Goal: Transaction & Acquisition: Purchase product/service

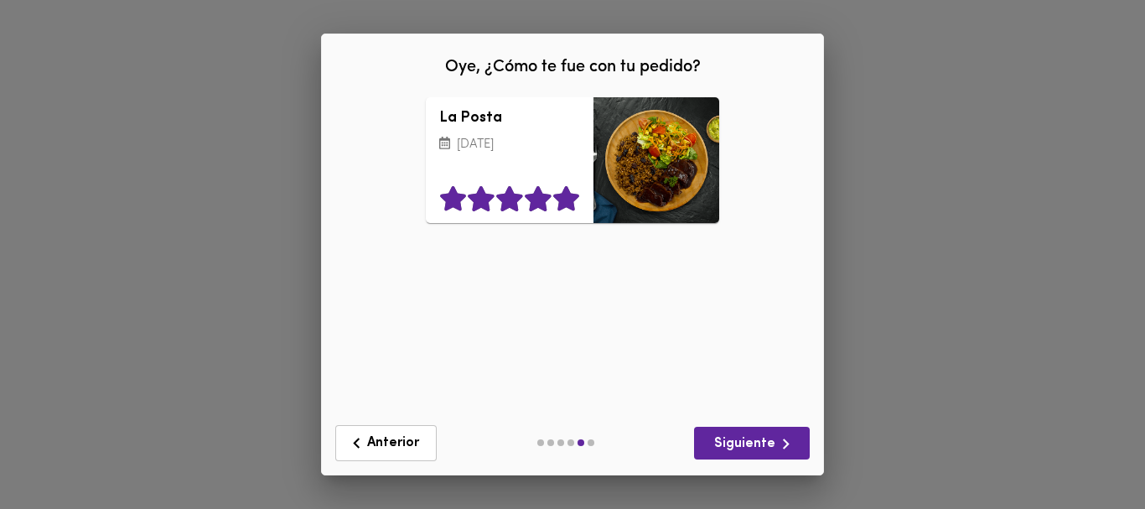
click at [560, 196] on icon at bounding box center [566, 198] width 26 height 25
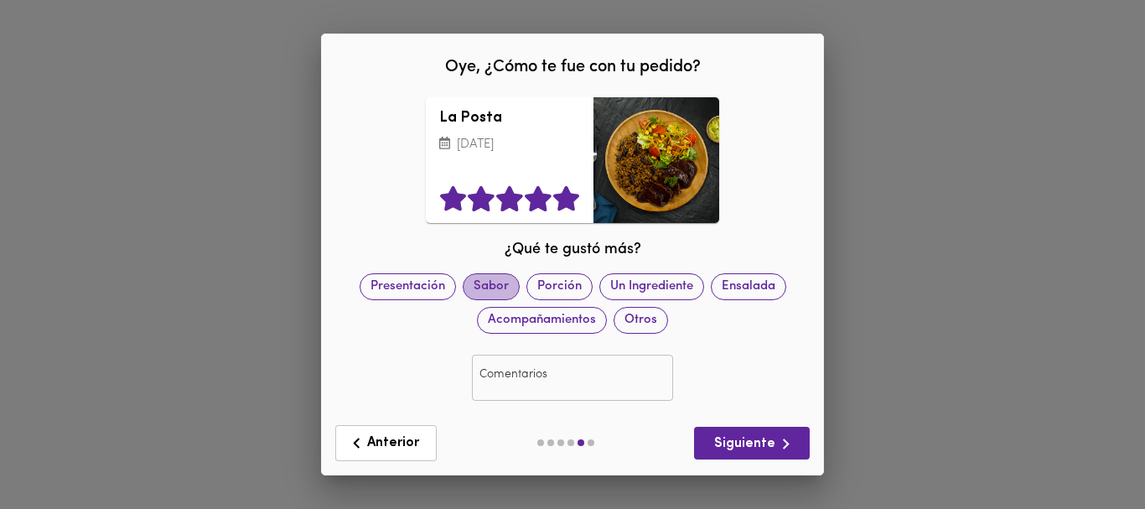
click at [489, 285] on span "Sabor" at bounding box center [491, 287] width 55 height 18
click at [741, 436] on span "Siguiente" at bounding box center [752, 443] width 89 height 21
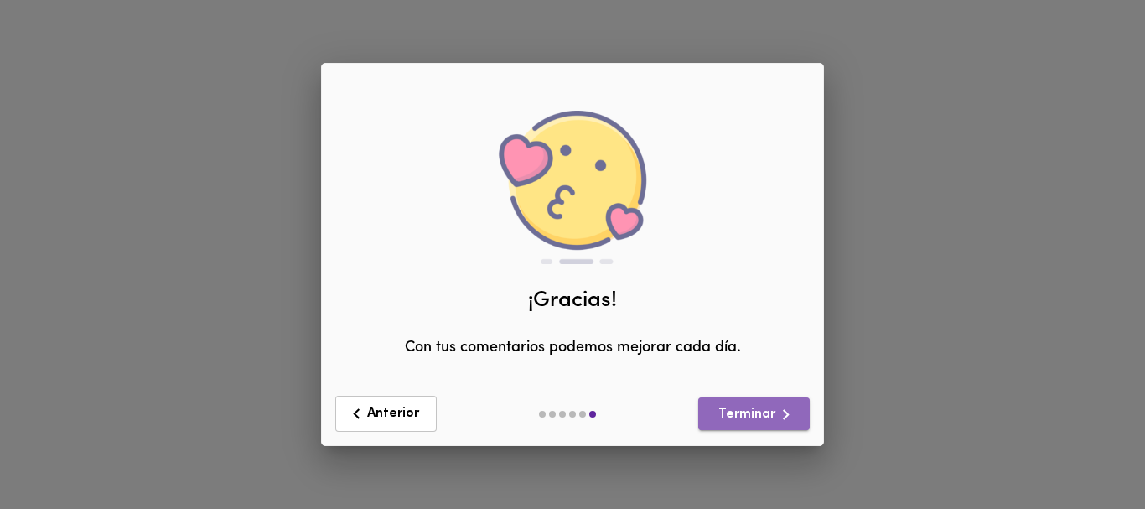
click at [745, 409] on span "Terminar" at bounding box center [754, 414] width 85 height 21
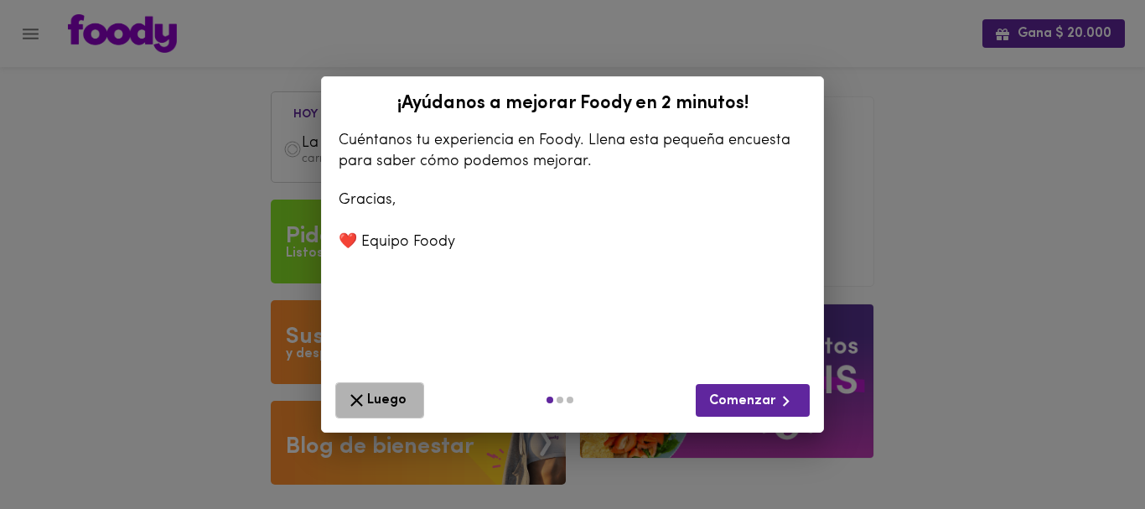
click at [382, 398] on span "Luego" at bounding box center [379, 400] width 67 height 21
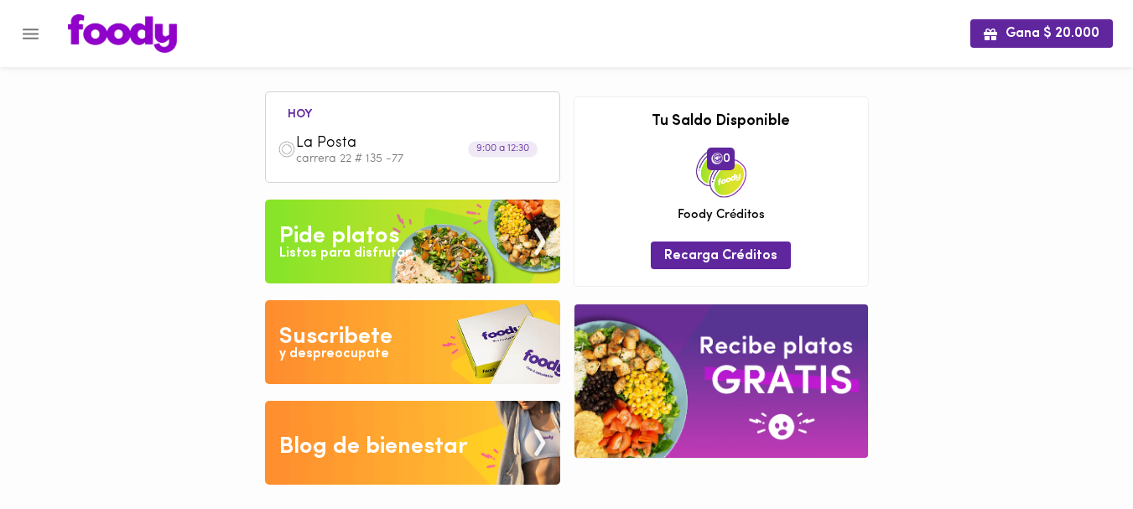
click at [195, 133] on div "Gana $ 20.000 [DATE] La Posta carrera 22 # 135 -77 9:00 a 12:30 Tu pago contrae…" at bounding box center [566, 255] width 1133 height 510
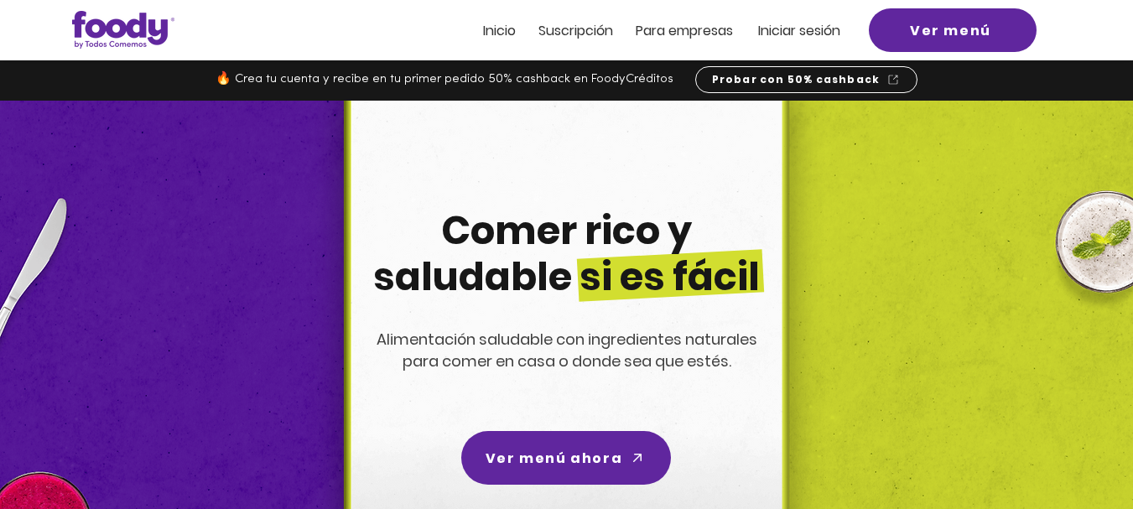
click at [811, 33] on span "Iniciar sesión" at bounding box center [799, 30] width 82 height 19
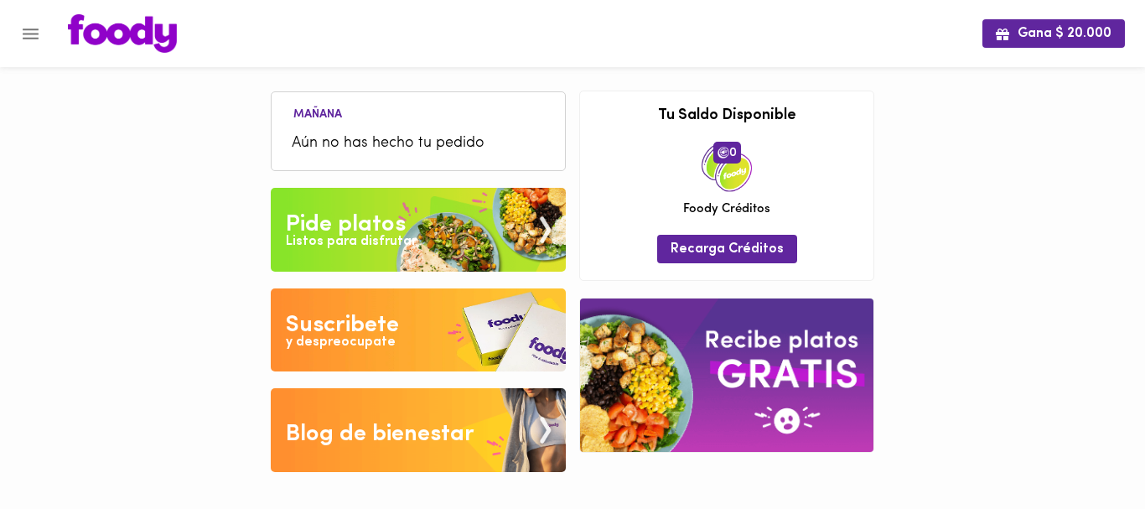
click at [397, 140] on span "Aún no has hecho tu pedido" at bounding box center [418, 143] width 253 height 23
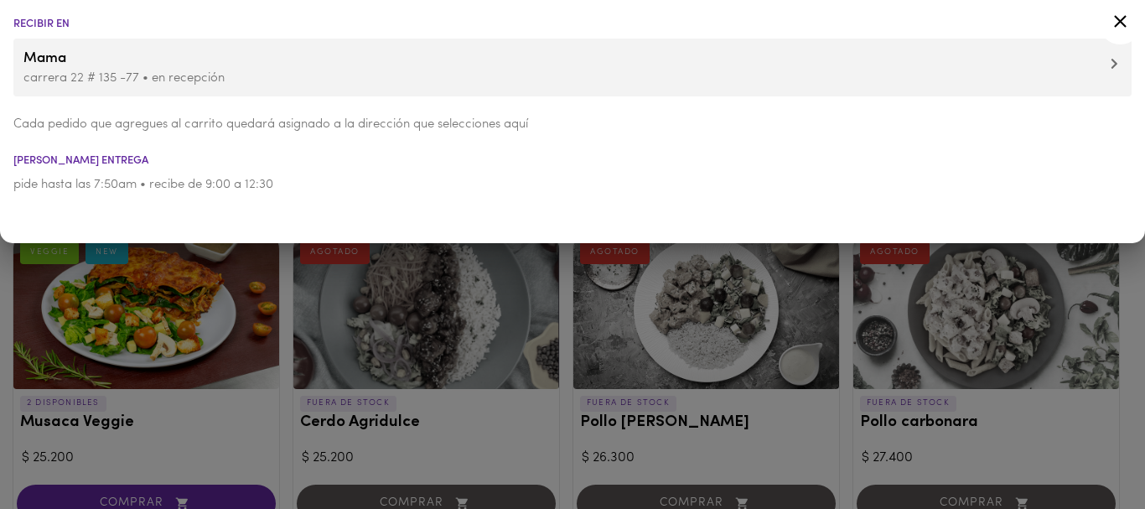
click at [301, 298] on div at bounding box center [572, 254] width 1145 height 509
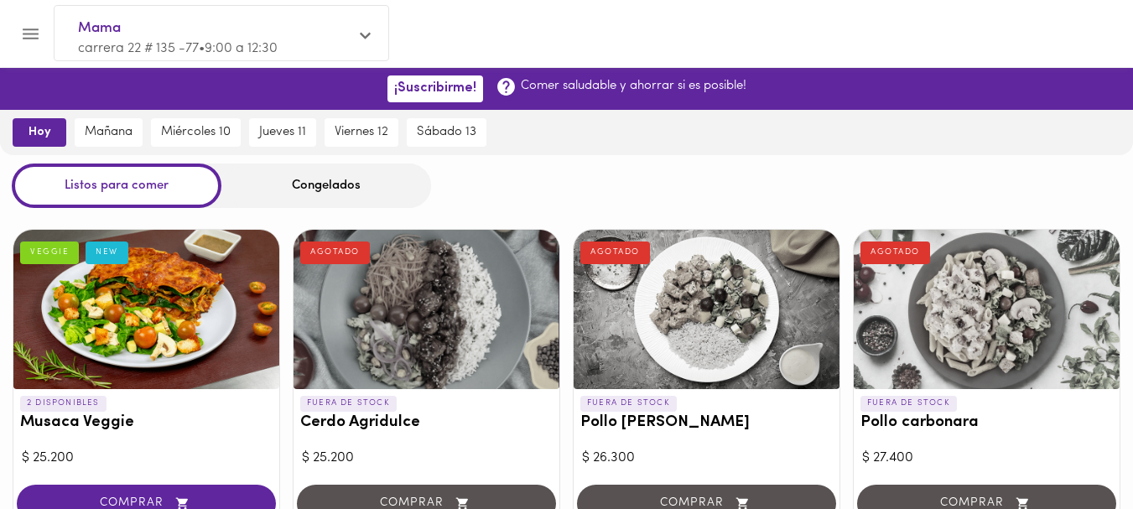
click at [45, 126] on span "hoy" at bounding box center [39, 132] width 30 height 15
click at [142, 326] on div at bounding box center [146, 309] width 266 height 159
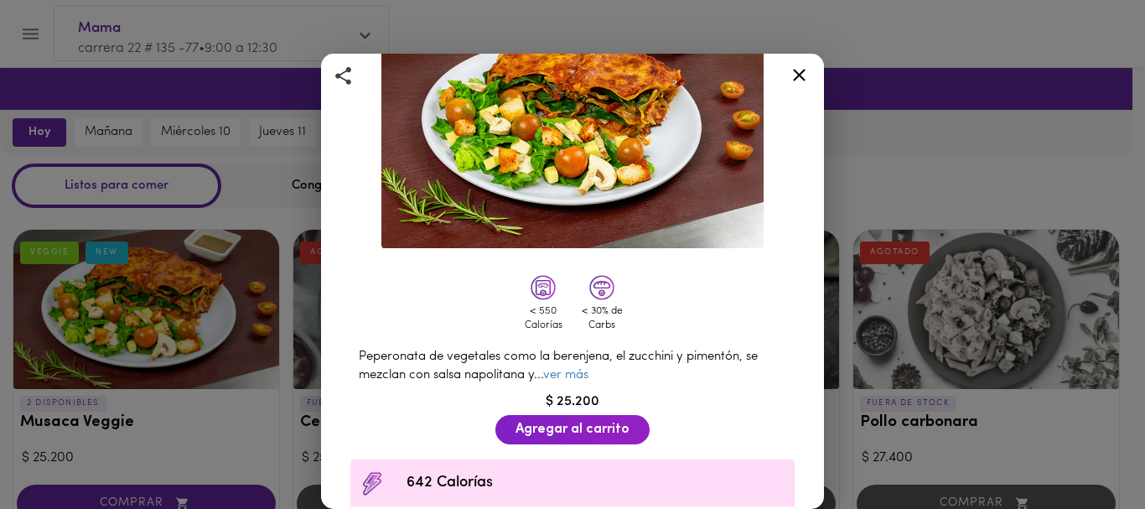
scroll to position [148, 0]
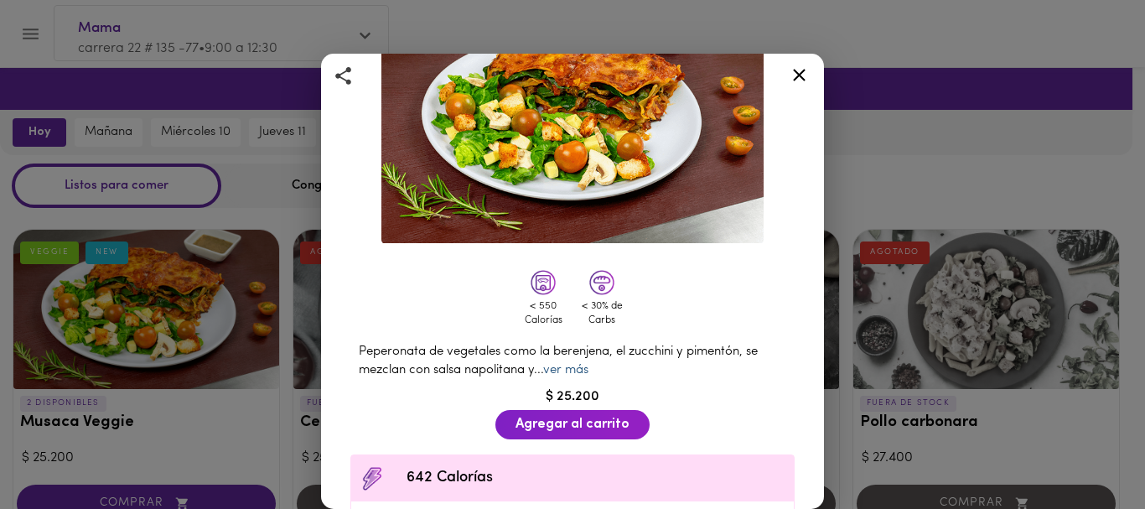
click at [568, 364] on link "ver más" at bounding box center [565, 370] width 45 height 13
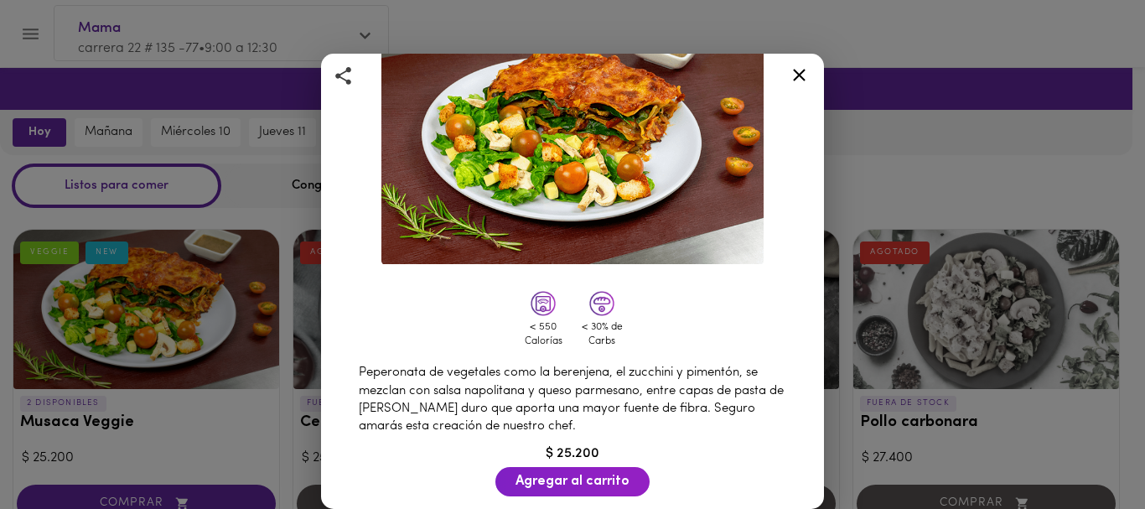
scroll to position [128, 0]
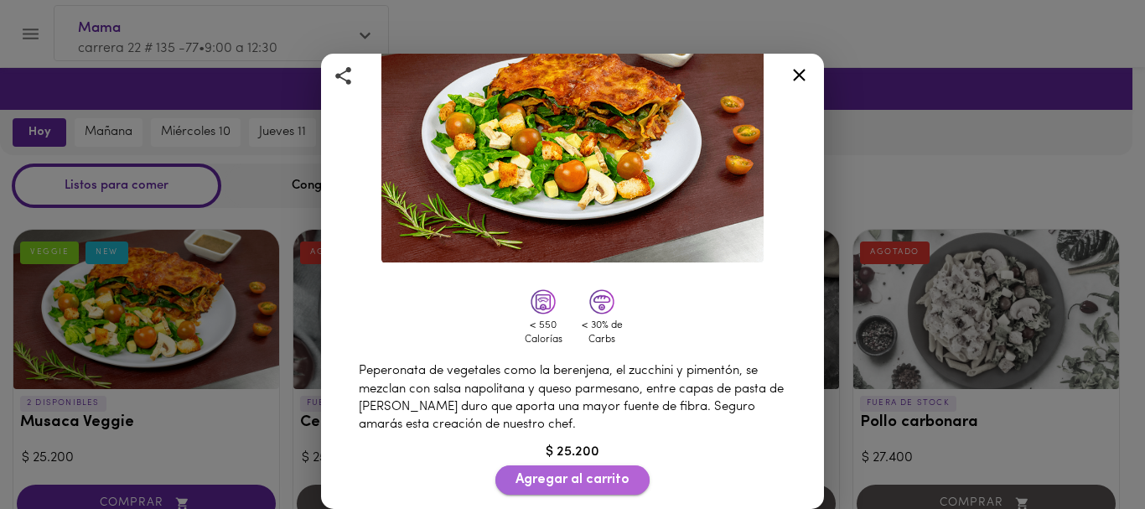
click at [560, 472] on span "Agregar al carrito" at bounding box center [573, 480] width 114 height 16
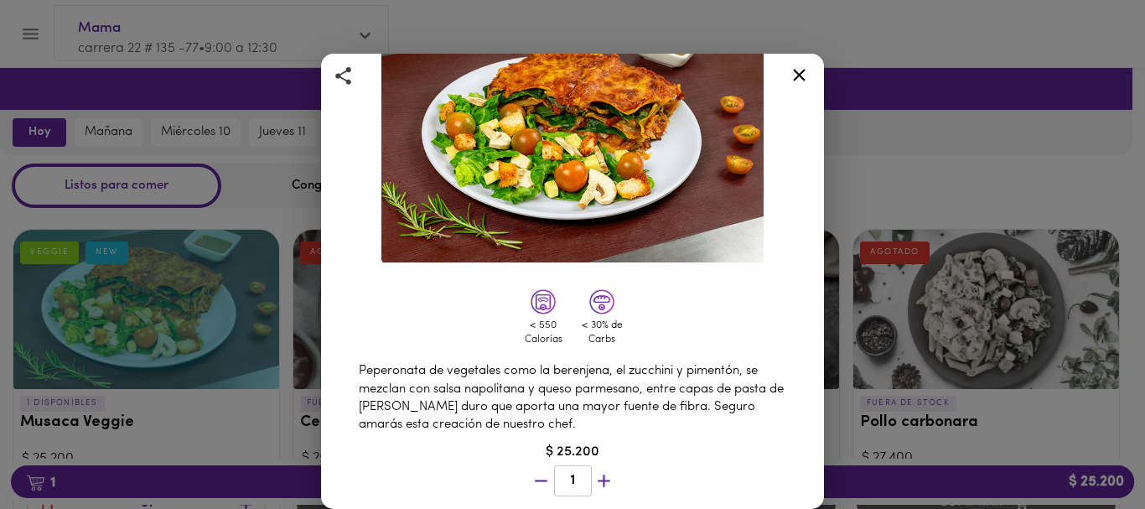
click at [792, 66] on icon at bounding box center [799, 75] width 21 height 21
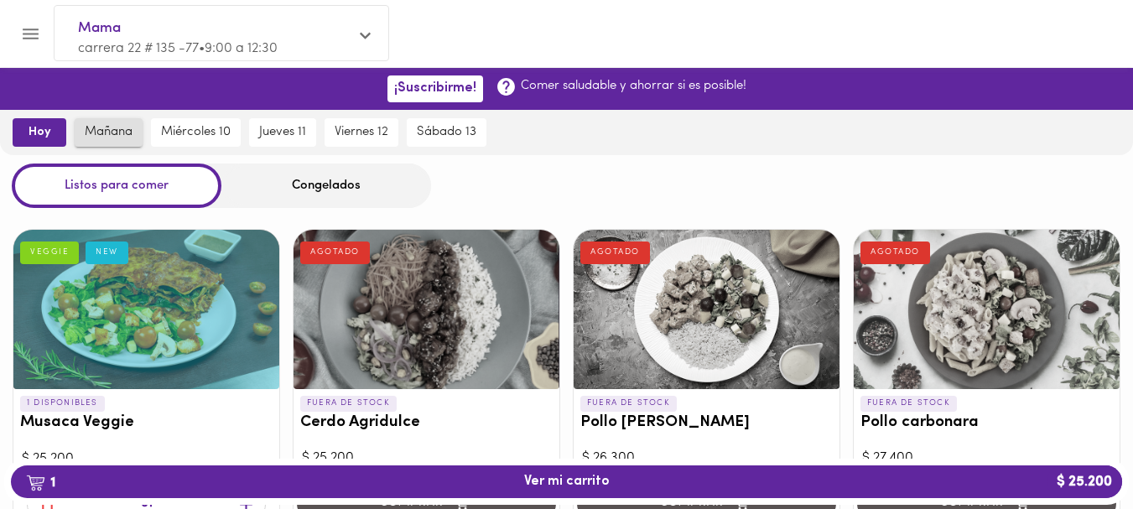
click at [117, 131] on span "mañana" at bounding box center [109, 132] width 48 height 15
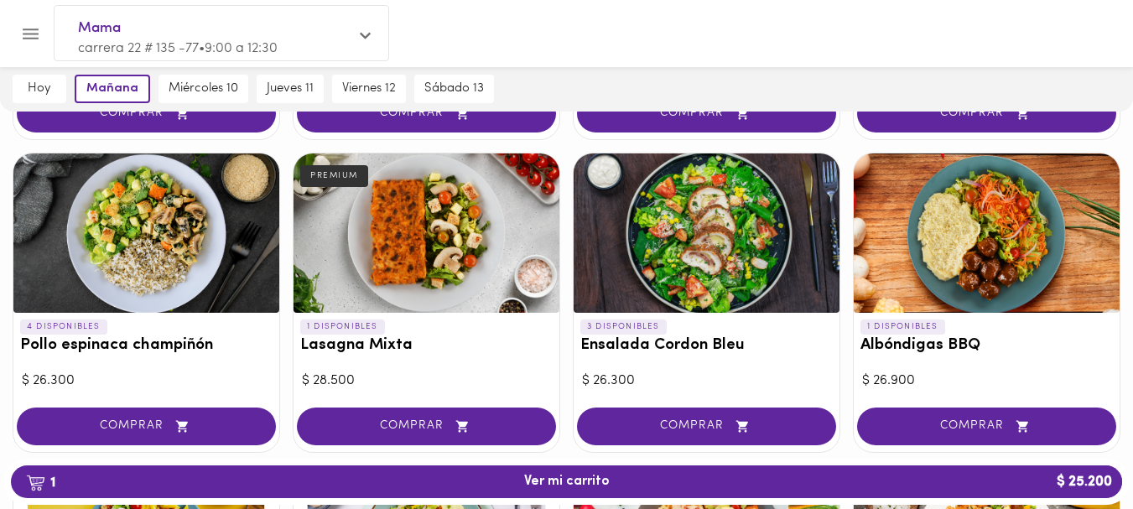
scroll to position [706, 0]
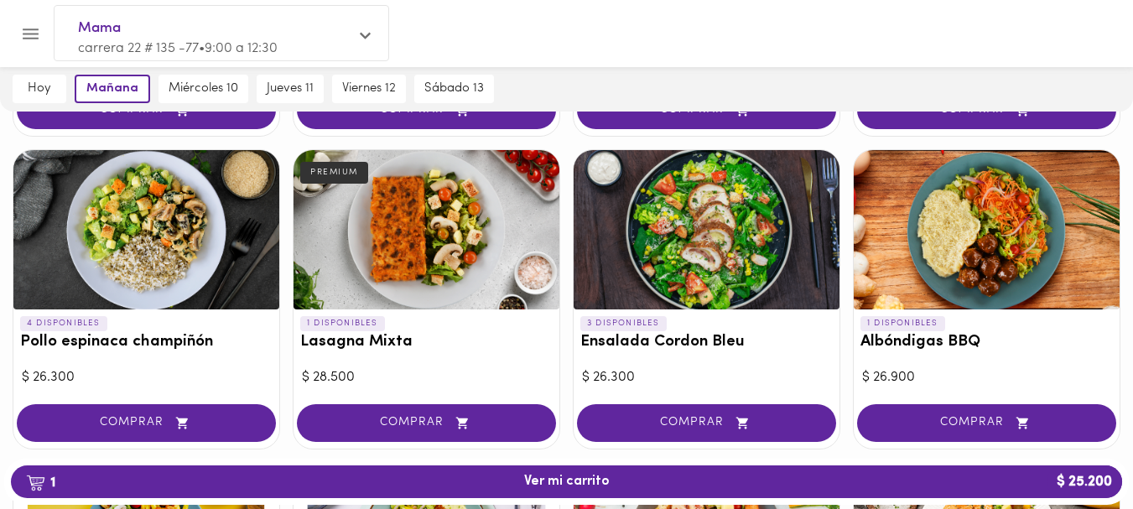
drag, startPoint x: 1130, startPoint y: 250, endPoint x: 1129, endPoint y: 262, distance: 12.6
click at [1129, 262] on div "2 DISPONIBLES Arroz Terra NEW VEGGIE $ 24.900 COMPRAR 1 DISPONIBLES Mazorcada C…" at bounding box center [566, 454] width 1133 height 1889
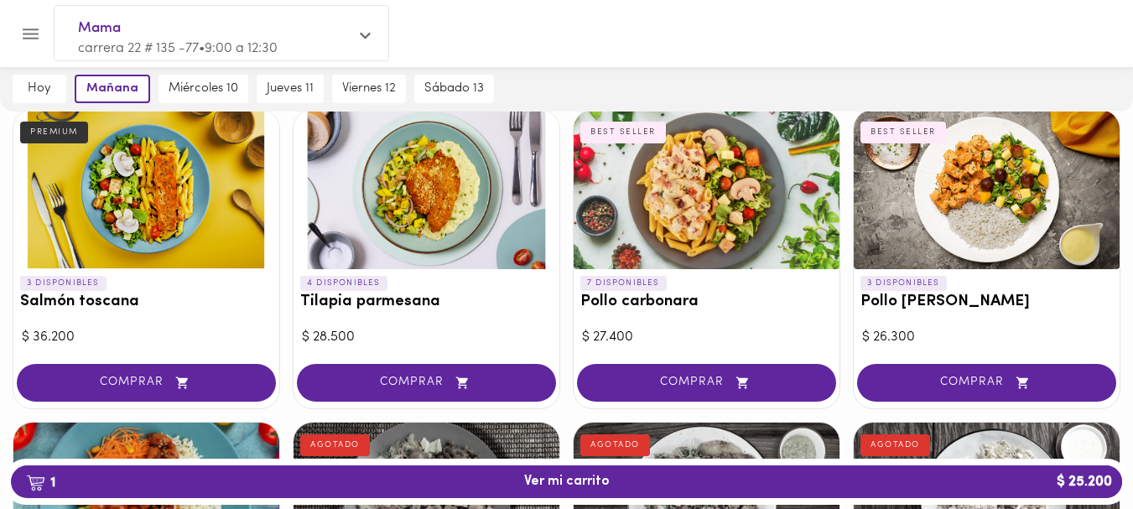
scroll to position [1075, 0]
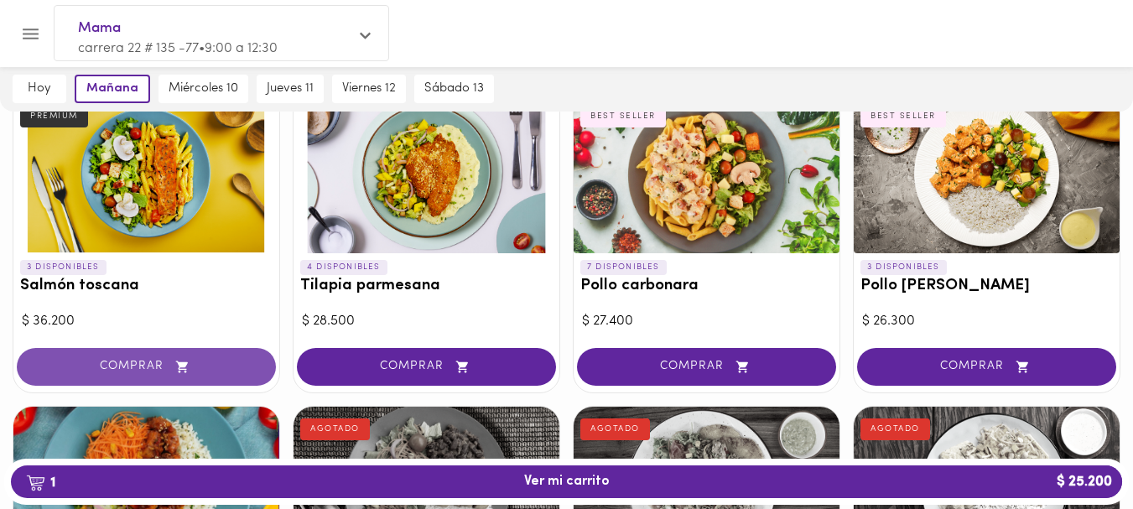
click at [153, 362] on span "COMPRAR" at bounding box center [146, 367] width 217 height 14
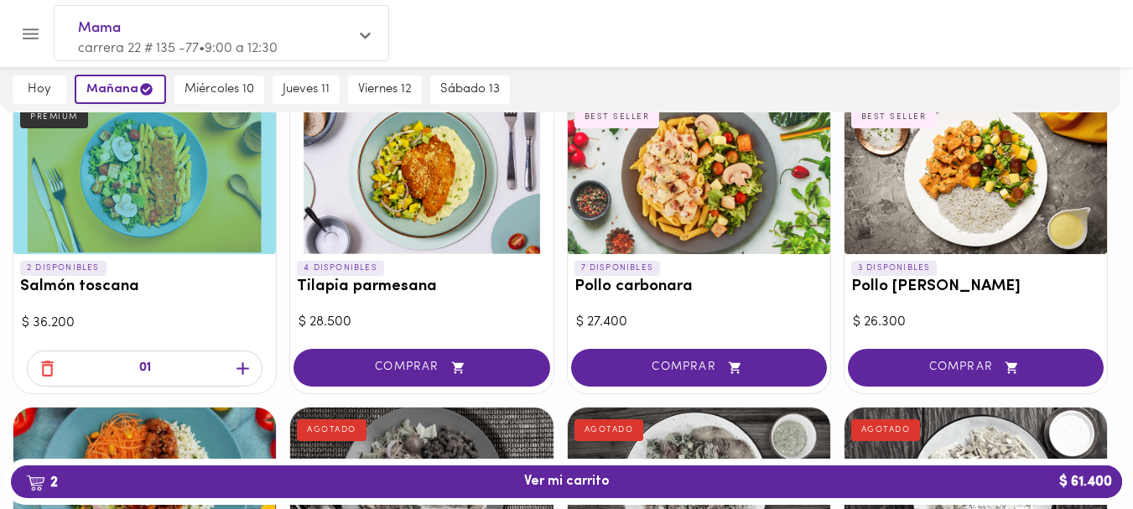
scroll to position [1076, 0]
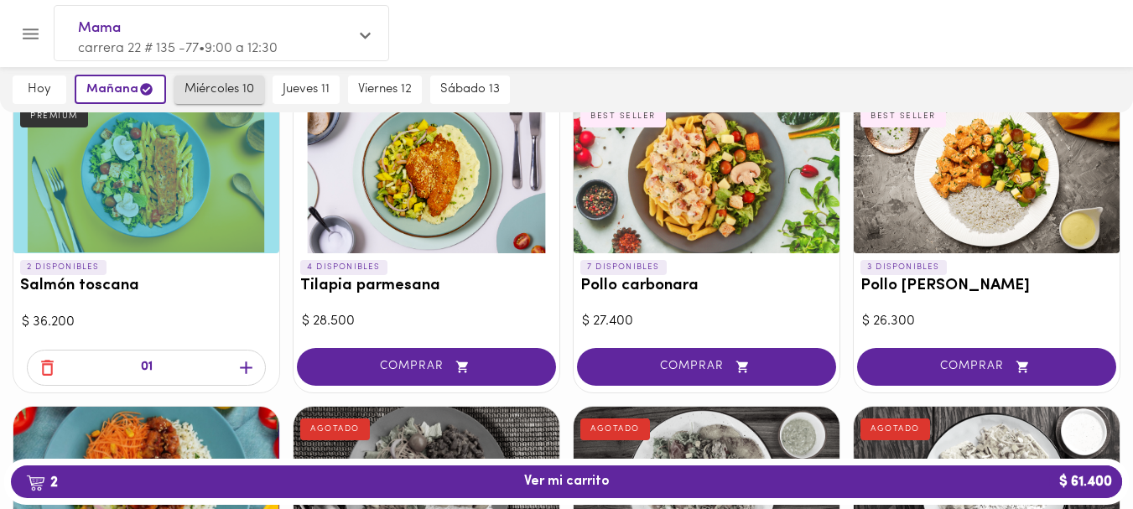
click at [226, 84] on span "miércoles 10" at bounding box center [219, 89] width 70 height 15
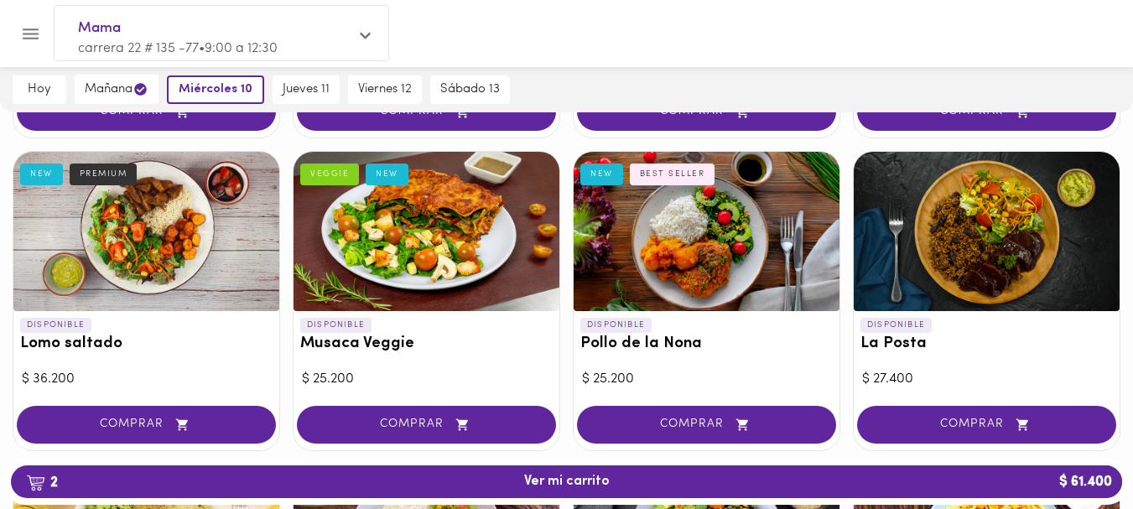
scroll to position [381, 0]
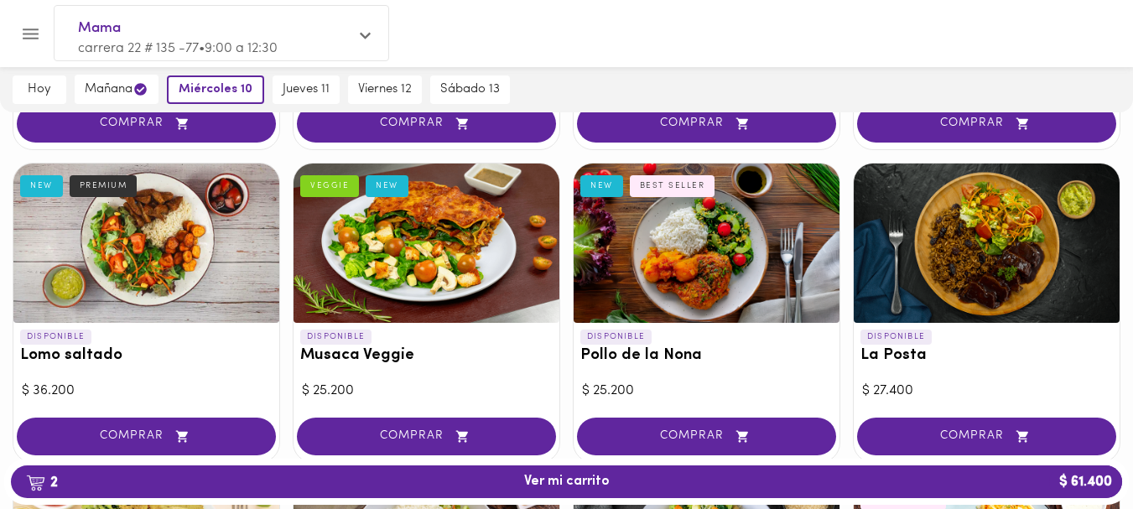
click at [972, 427] on button "COMPRAR" at bounding box center [986, 437] width 259 height 38
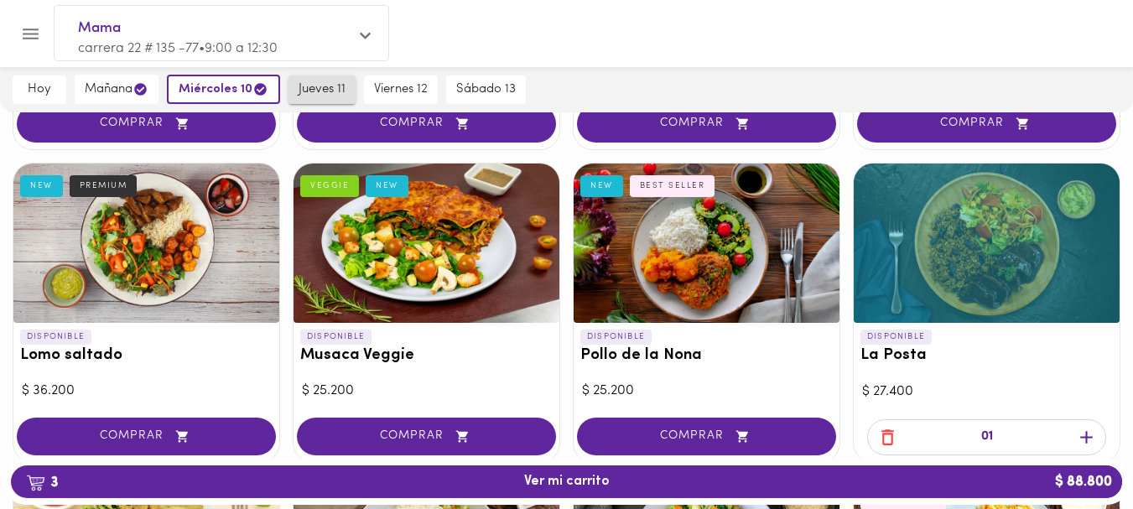
click at [323, 86] on span "jueves 11" at bounding box center [322, 89] width 47 height 15
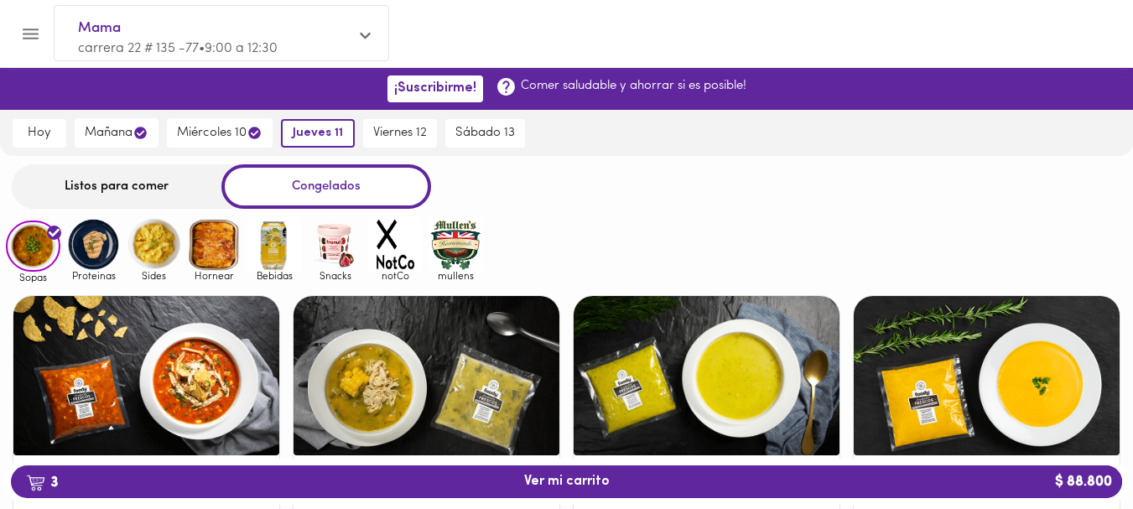
click at [106, 184] on div "Listos para comer" at bounding box center [117, 186] width 210 height 44
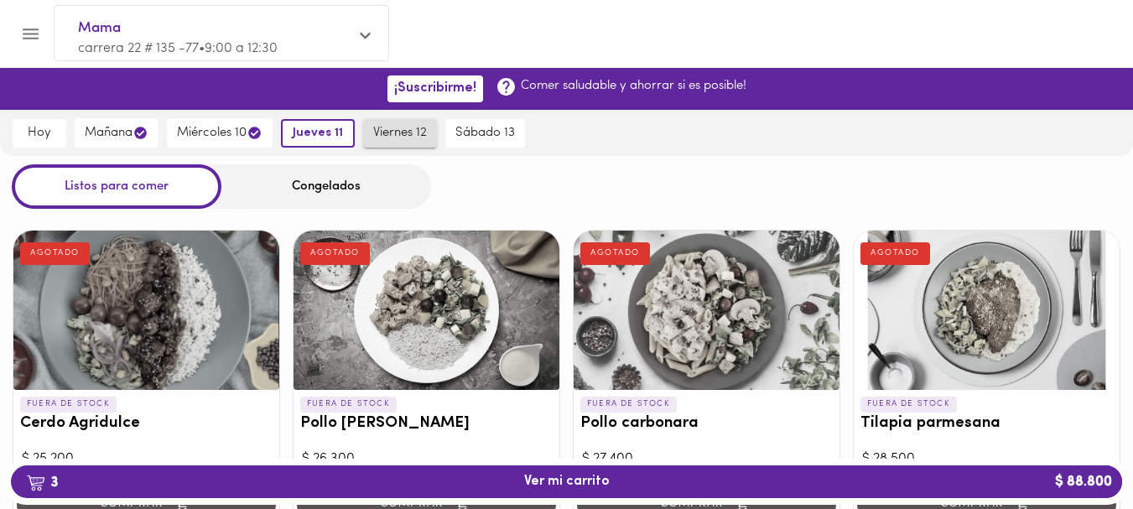
click at [398, 136] on span "viernes 12" at bounding box center [400, 133] width 54 height 15
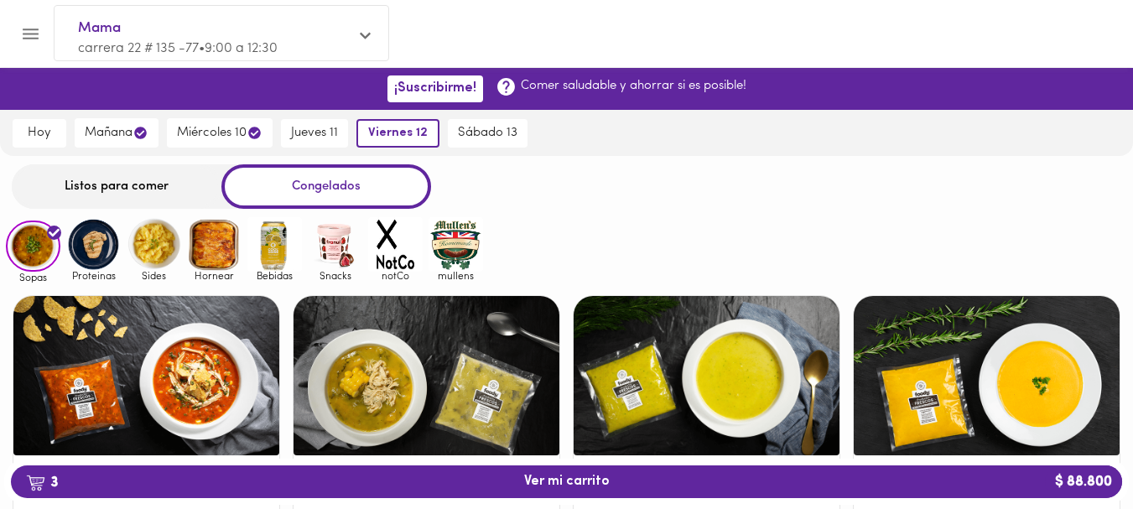
click at [117, 179] on div "Listos para comer" at bounding box center [117, 186] width 210 height 44
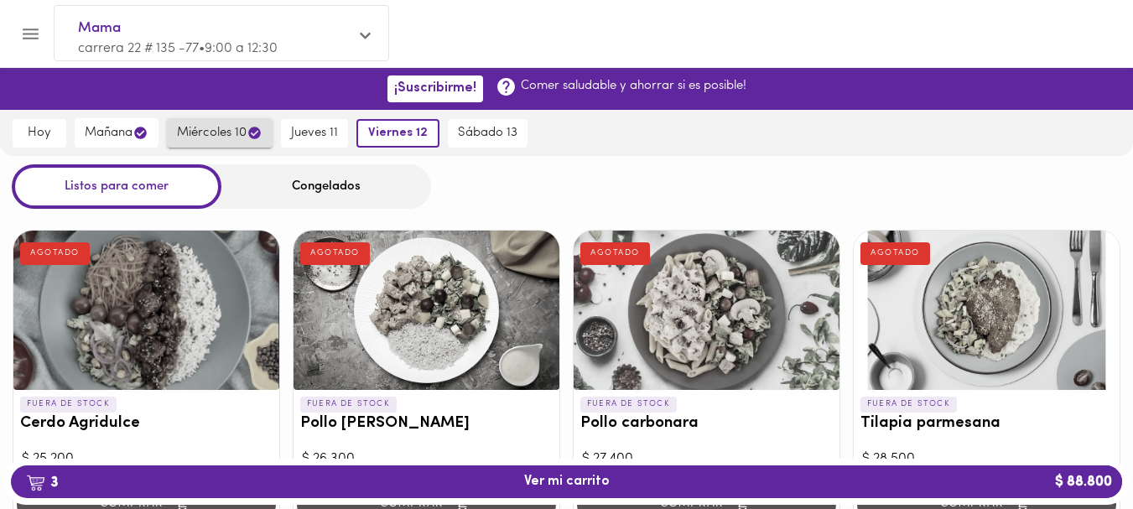
click at [235, 129] on span "miércoles 10" at bounding box center [220, 133] width 86 height 16
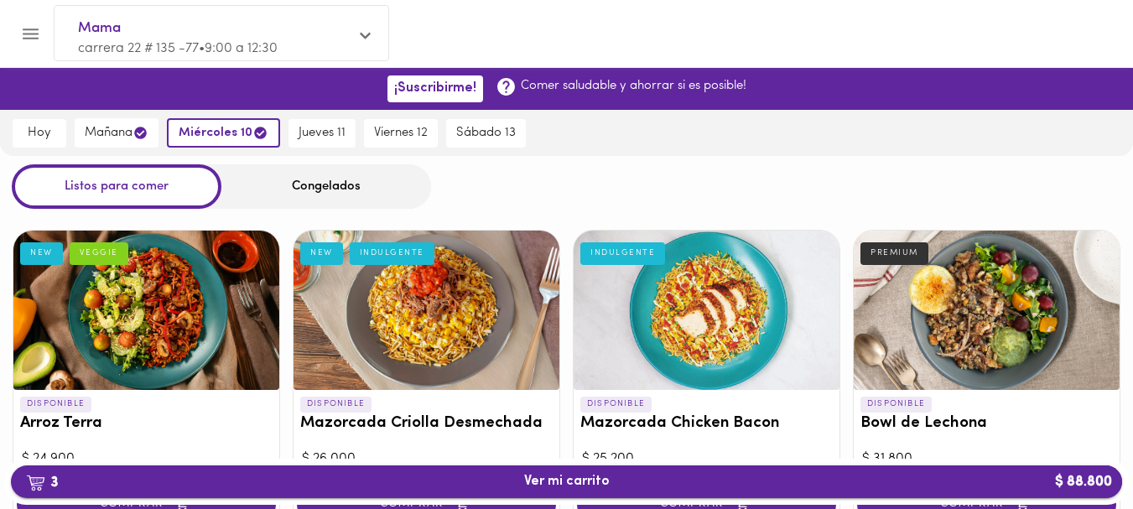
click at [578, 481] on span "3 Ver mi carrito $ 88.800" at bounding box center [567, 482] width 86 height 16
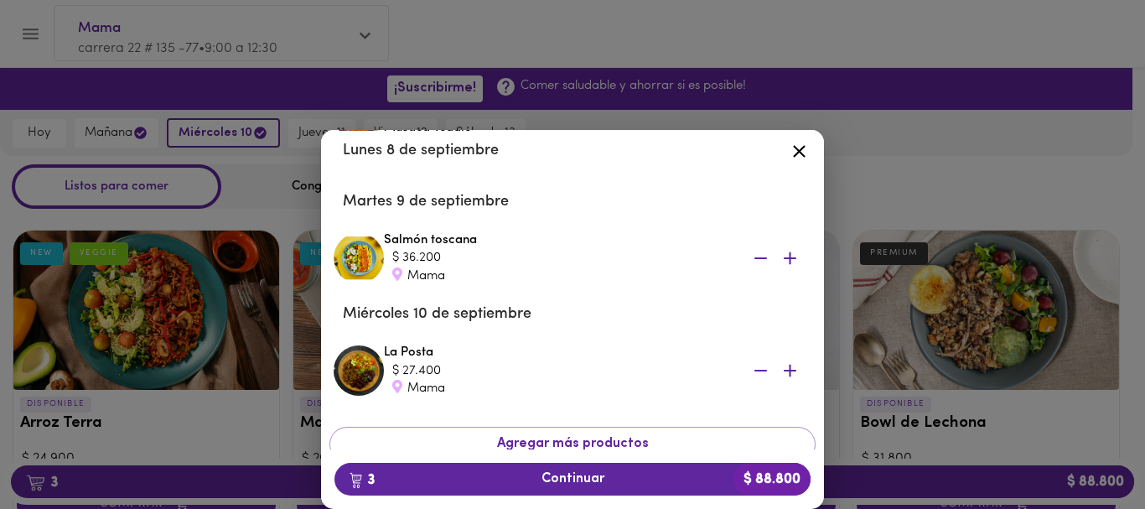
scroll to position [122, 0]
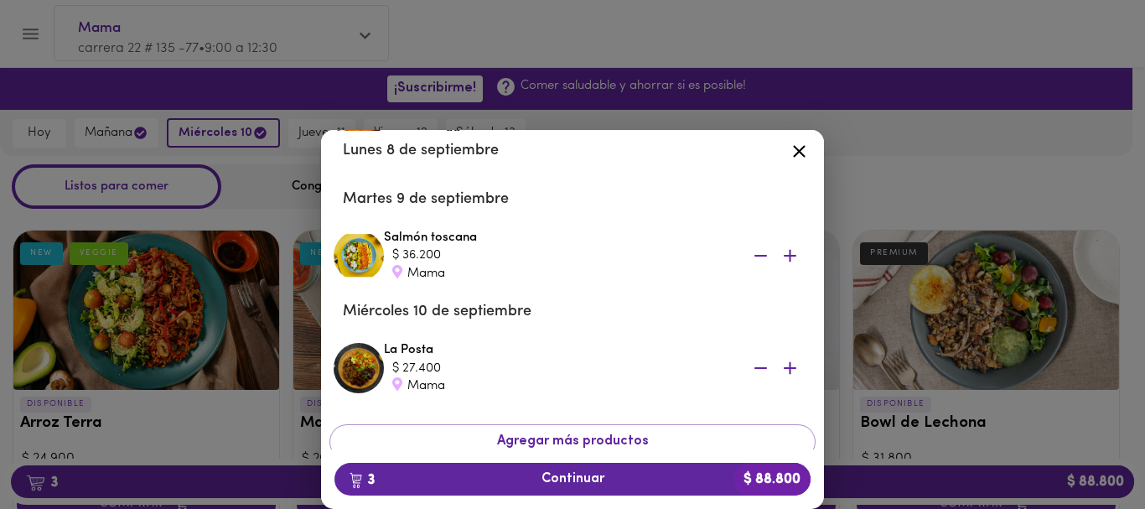
click at [226, 136] on div "Tu Carrito Lunes 8 de septiembre Musaca Veggie $ 25.200 Mama Martes 9 de septie…" at bounding box center [572, 292] width 1145 height 433
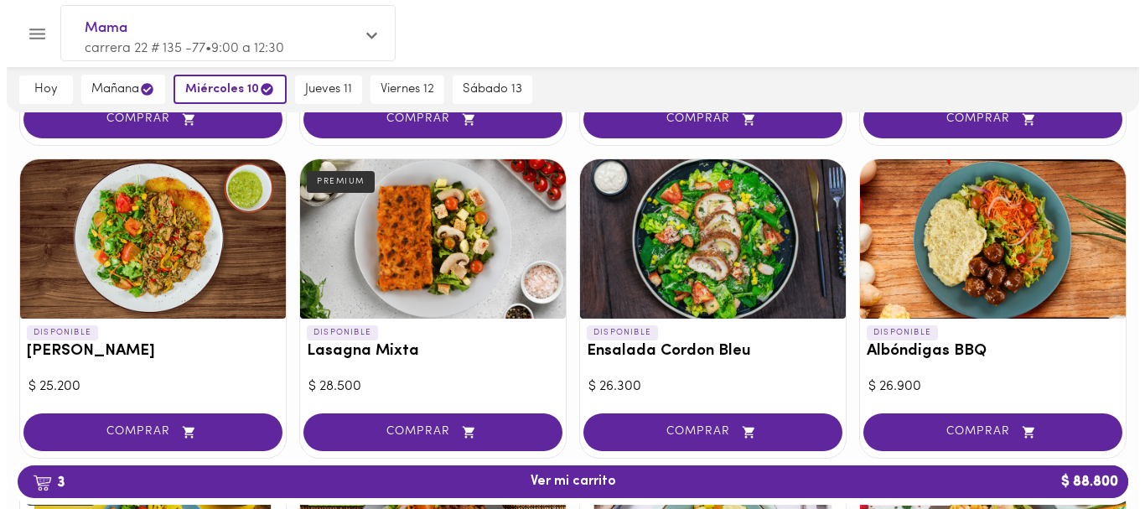
scroll to position [1021, 0]
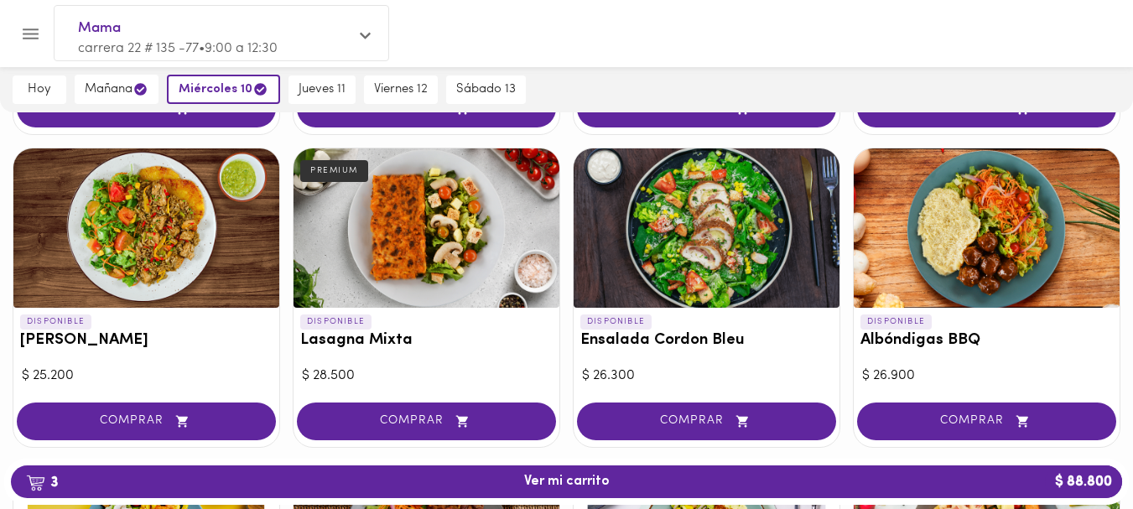
click at [402, 263] on div at bounding box center [426, 227] width 266 height 159
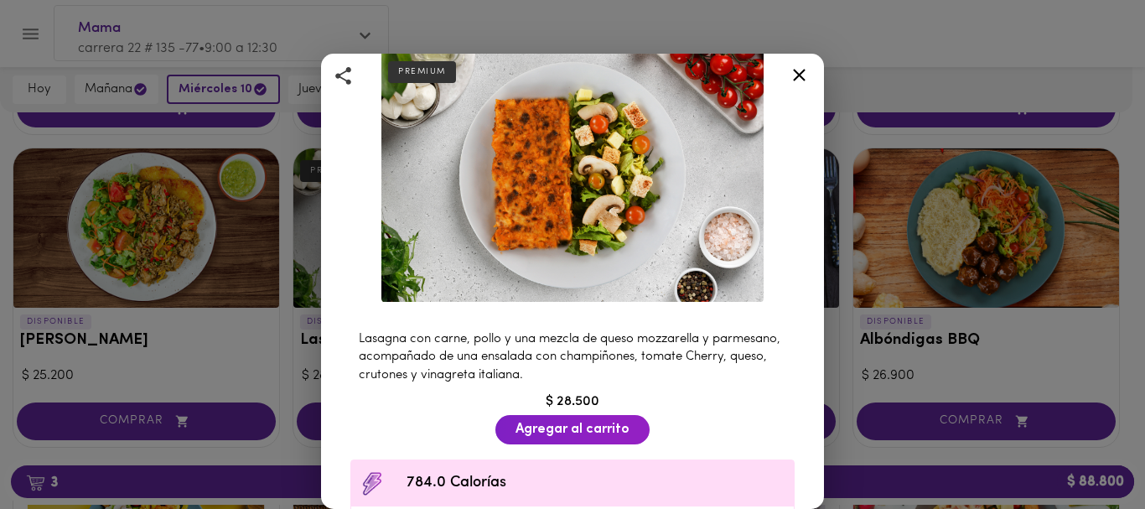
scroll to position [96, 0]
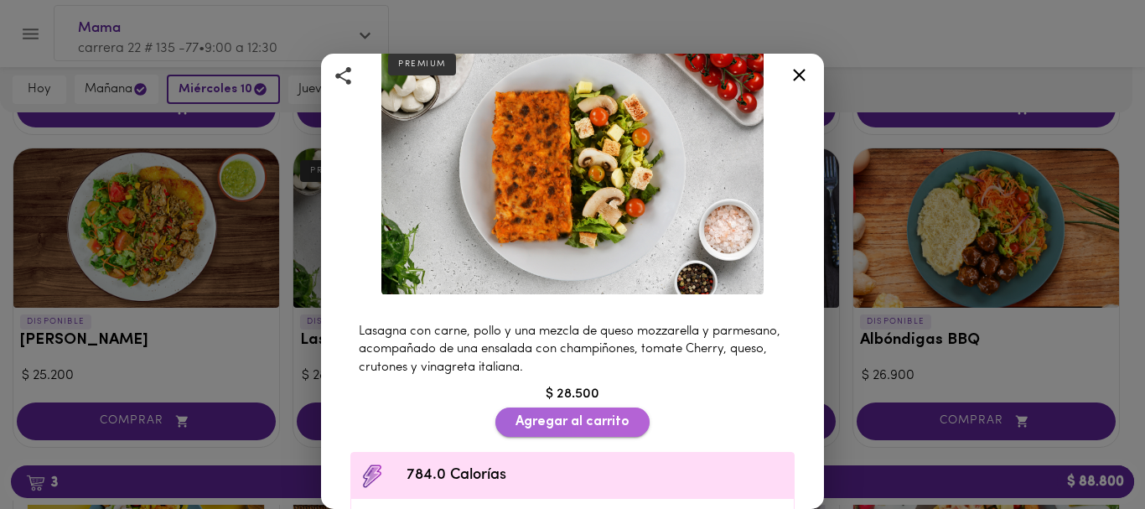
click at [553, 414] on span "Agregar al carrito" at bounding box center [573, 422] width 114 height 16
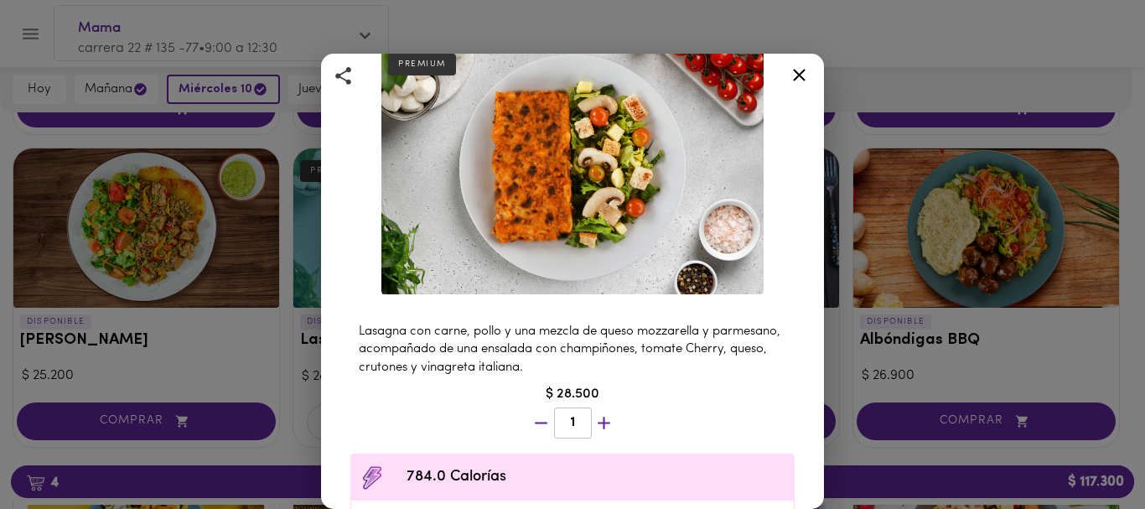
click at [931, 475] on div "Lasagna Mixta Bolognesa Y Pollo Bechamel PREMIUM Lasagna con carne, pollo y una…" at bounding box center [572, 254] width 1145 height 509
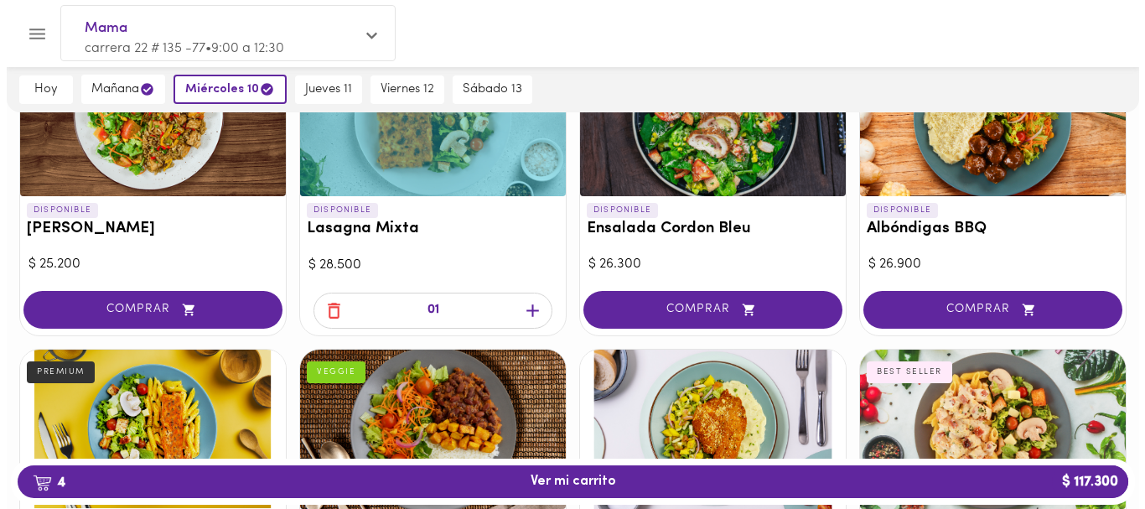
scroll to position [1121, 0]
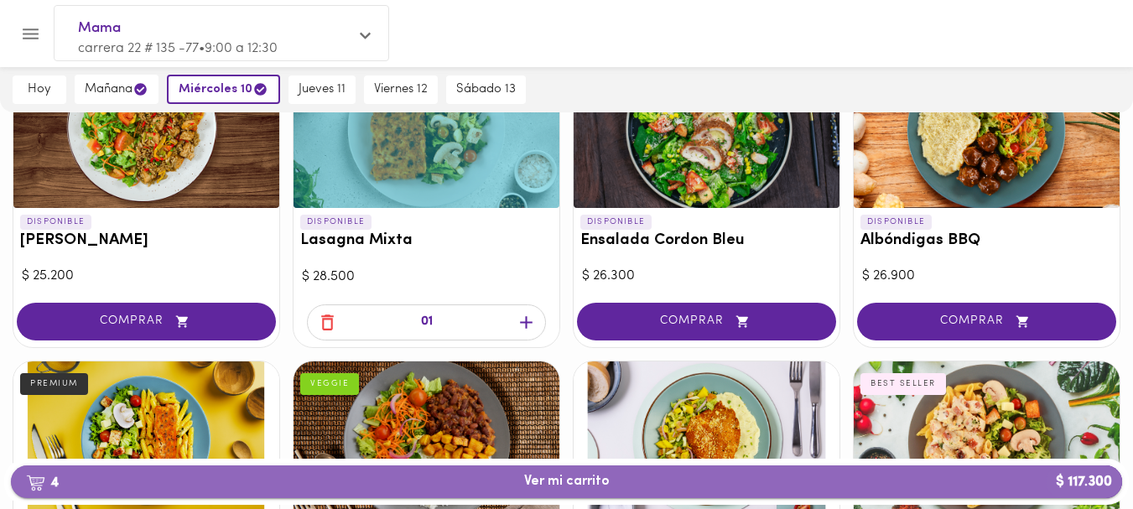
click at [533, 474] on span "4 Ver mi carrito $ 117.300" at bounding box center [567, 482] width 86 height 16
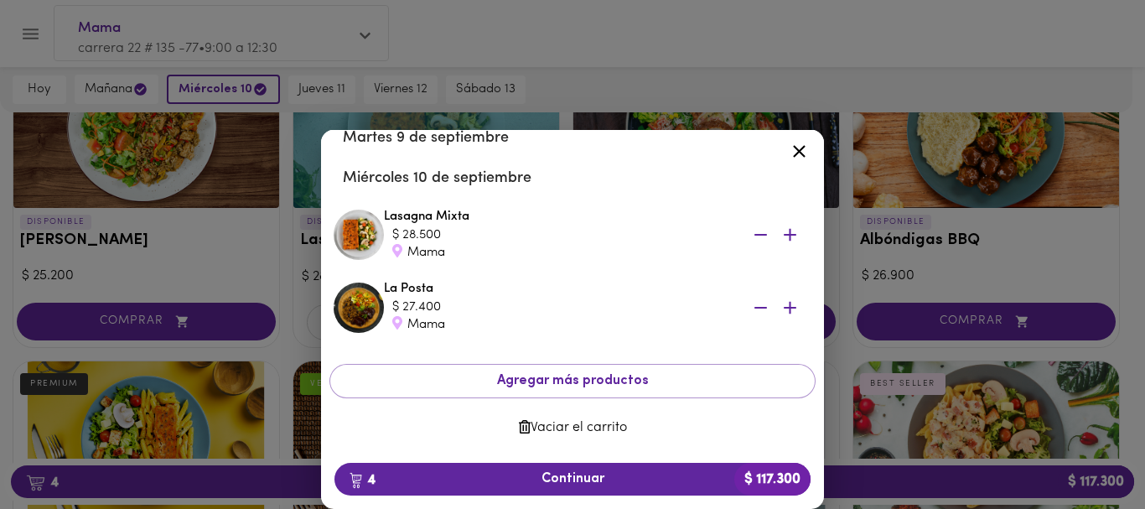
scroll to position [258, 0]
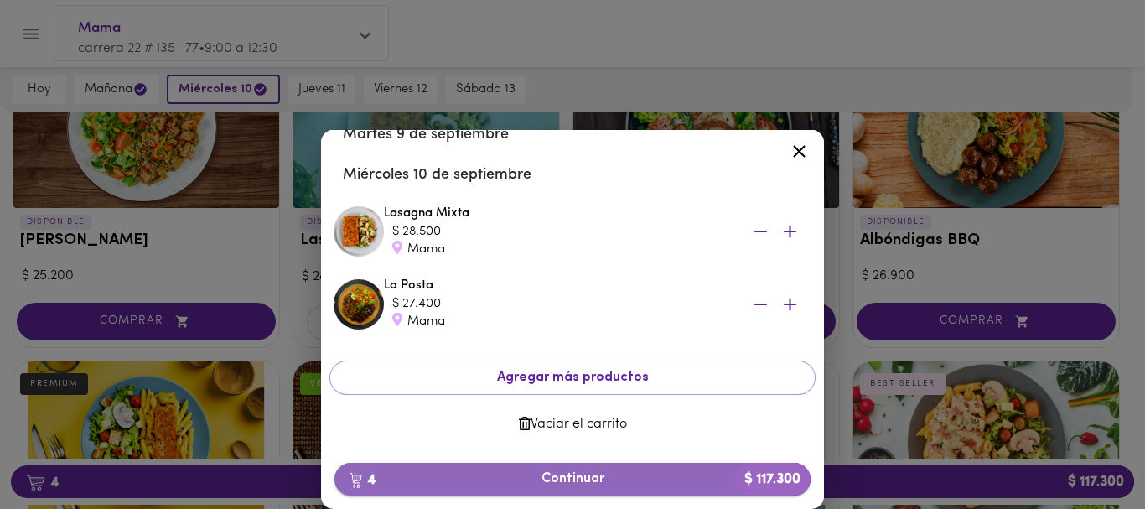
click at [552, 475] on span "4 Continuar $ 117.300" at bounding box center [572, 479] width 449 height 16
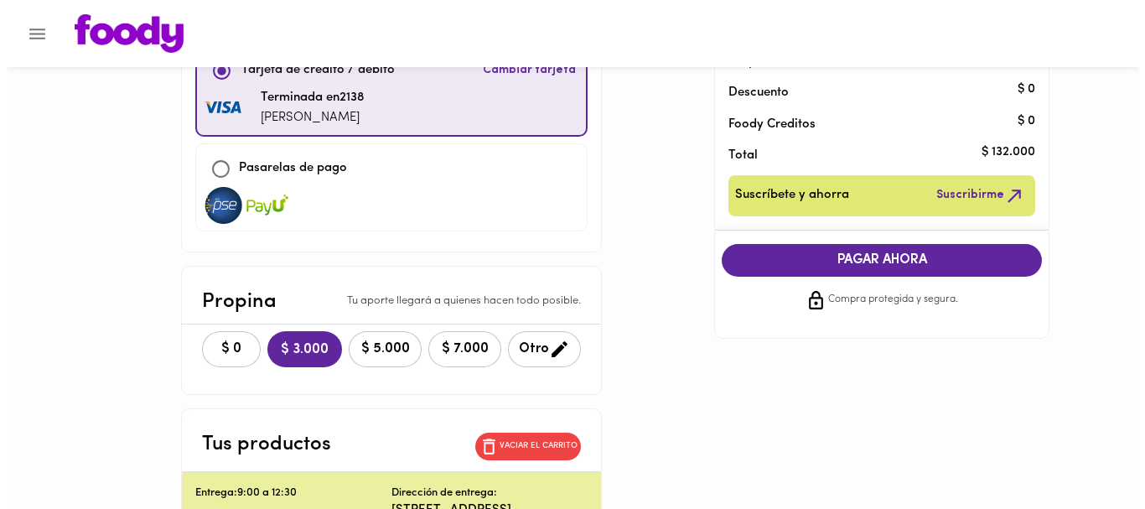
scroll to position [195, 0]
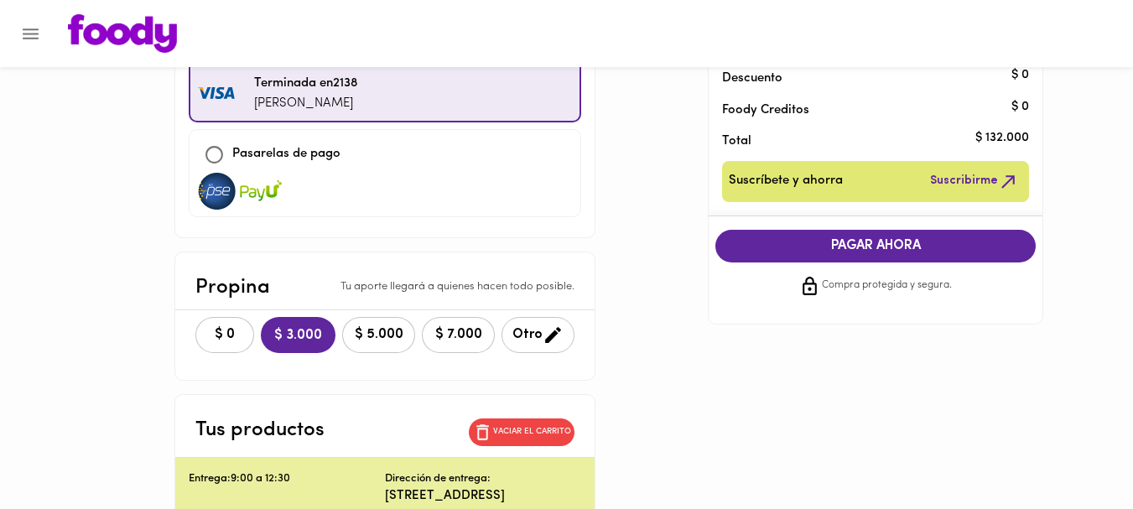
click at [523, 333] on span "Otro" at bounding box center [537, 334] width 51 height 21
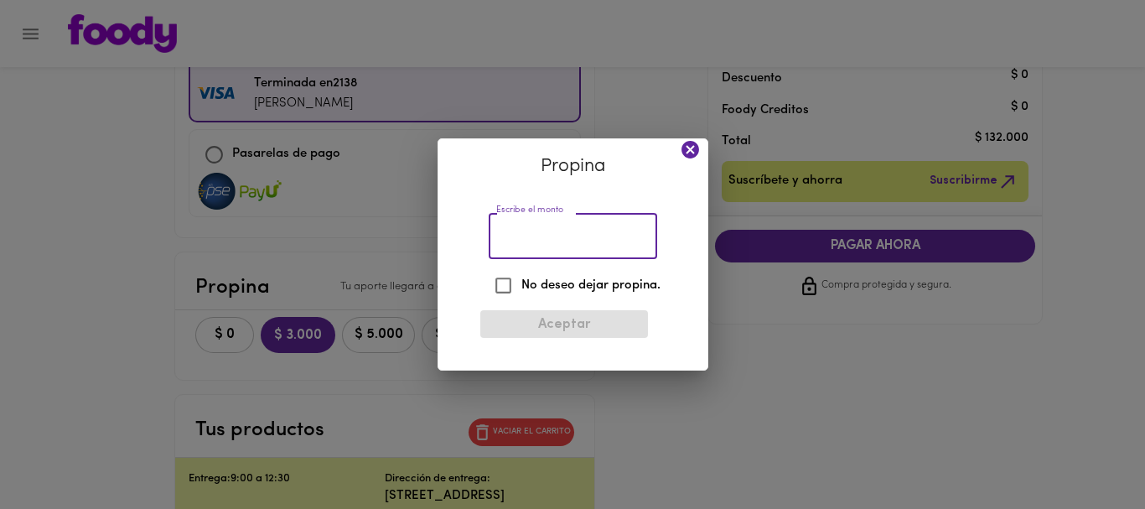
click at [523, 238] on input "Escribe el monto" at bounding box center [573, 236] width 169 height 46
type input "2000"
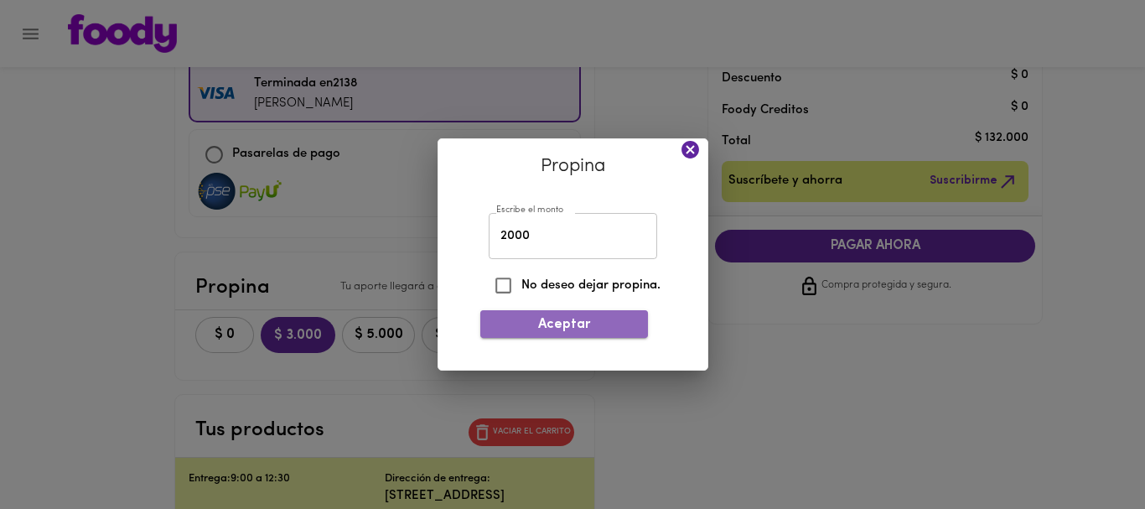
click at [535, 321] on span "Aceptar" at bounding box center [564, 325] width 141 height 16
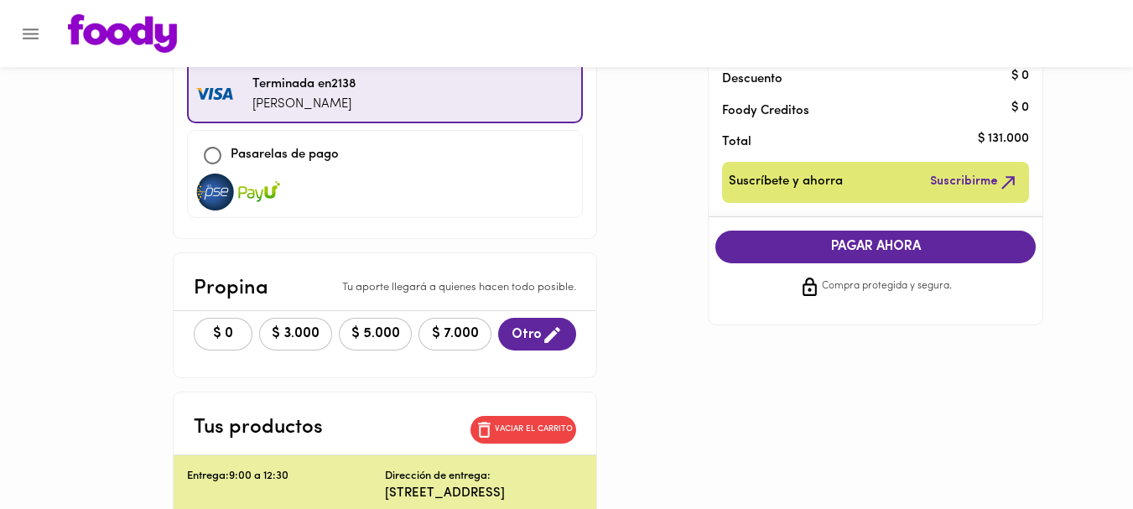
scroll to position [204, 0]
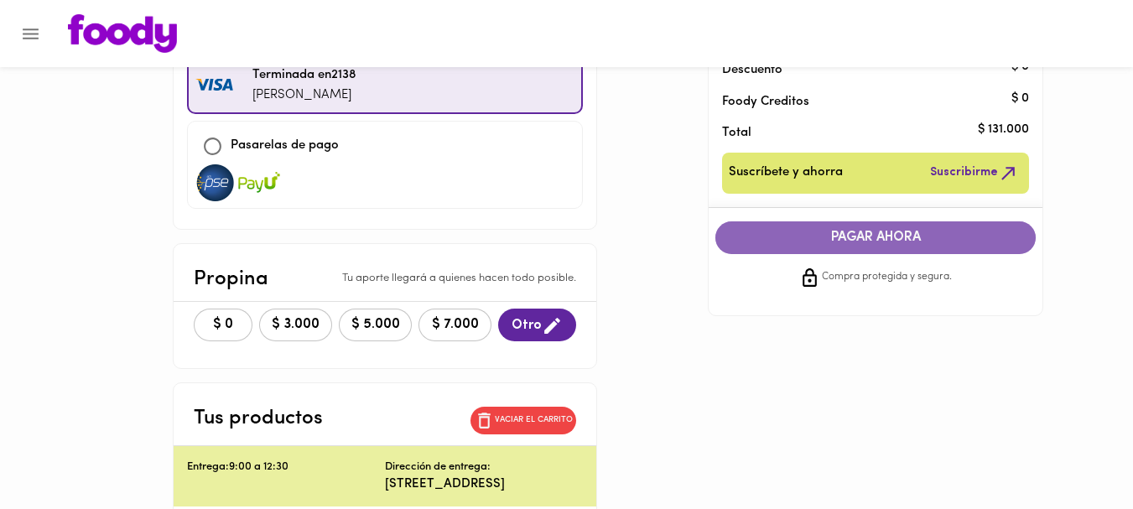
click at [856, 234] on span "PAGAR AHORA" at bounding box center [875, 238] width 287 height 16
